Goal: Navigation & Orientation: Find specific page/section

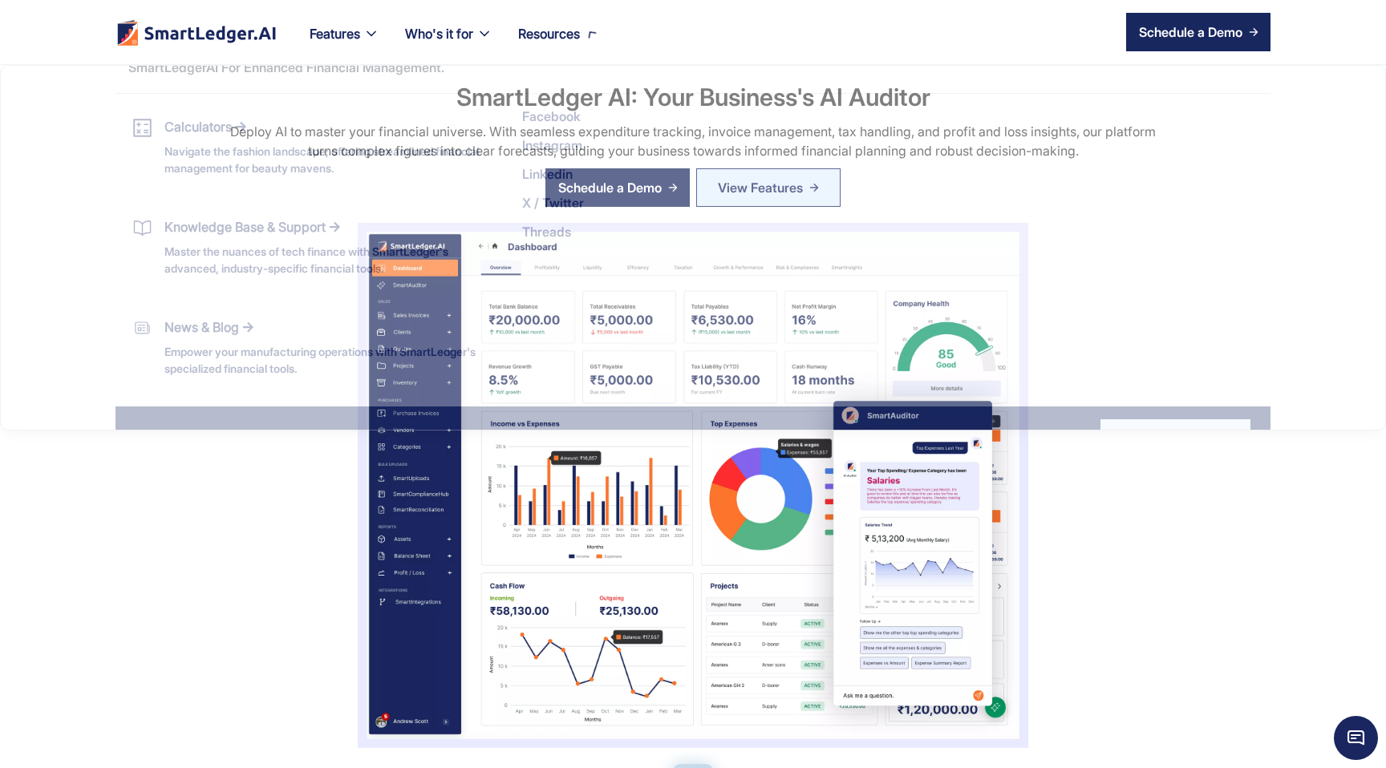
click at [583, 42] on div "Resources" at bounding box center [558, 43] width 107 height 42
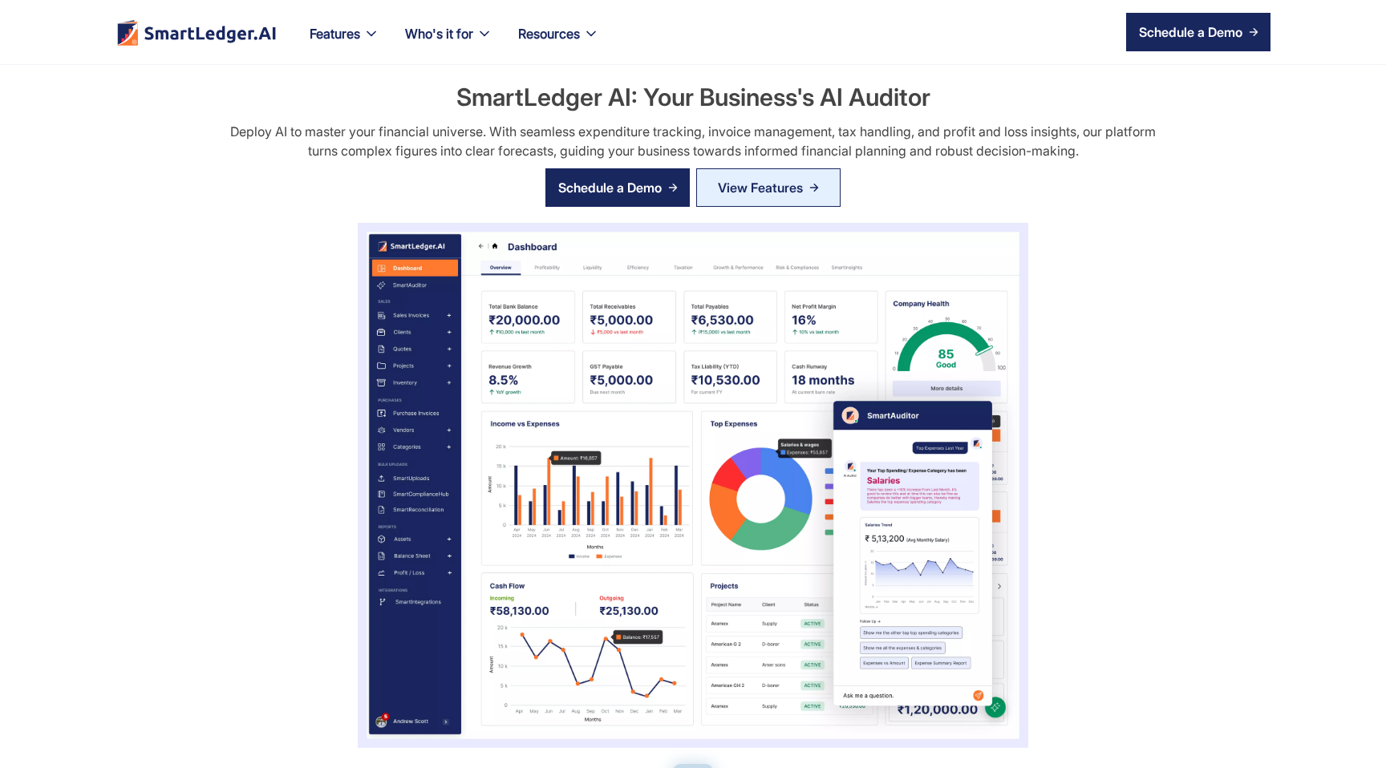
click at [571, 40] on div "Resources" at bounding box center [549, 33] width 62 height 22
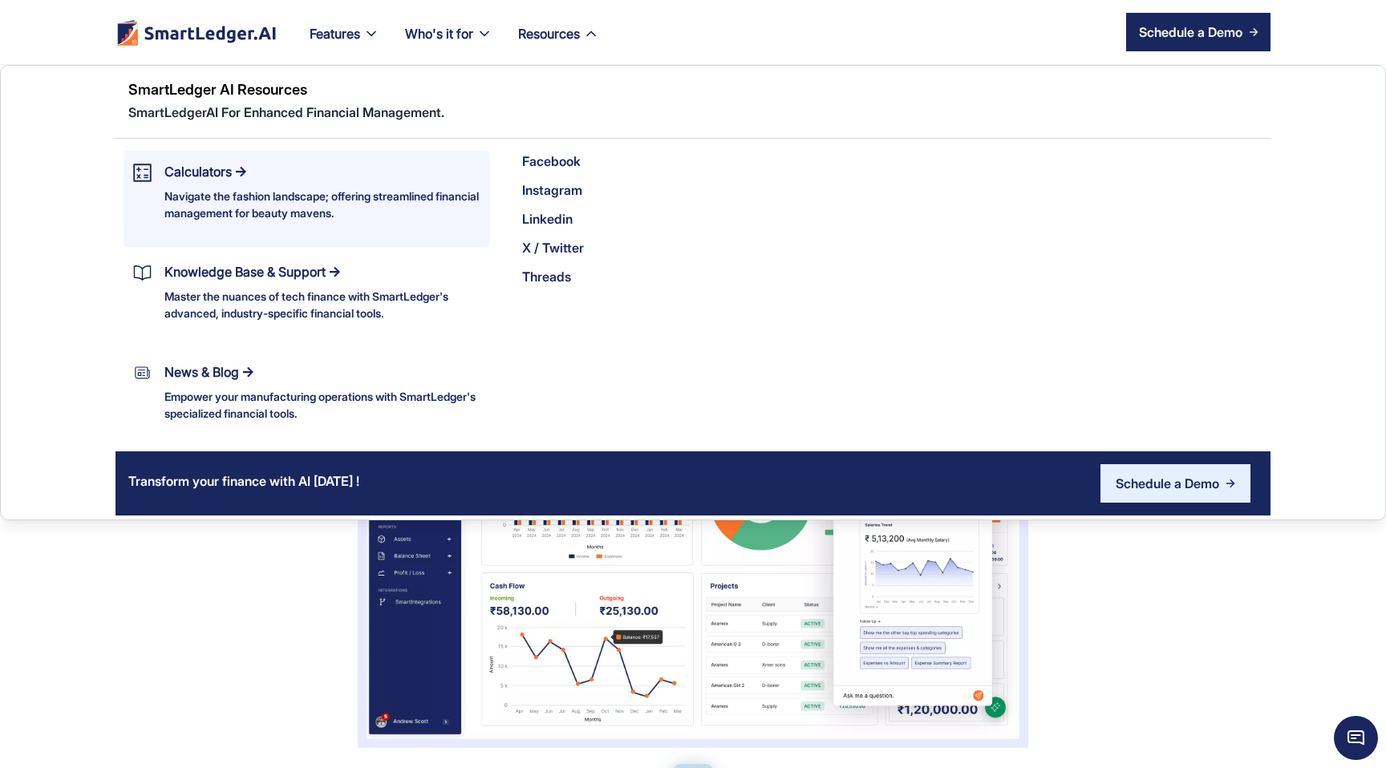
click at [330, 164] on div "Calculators Navigate the fashion landscape; offering streamlined financial mana…" at bounding box center [322, 190] width 316 height 61
